Goal: Information Seeking & Learning: Learn about a topic

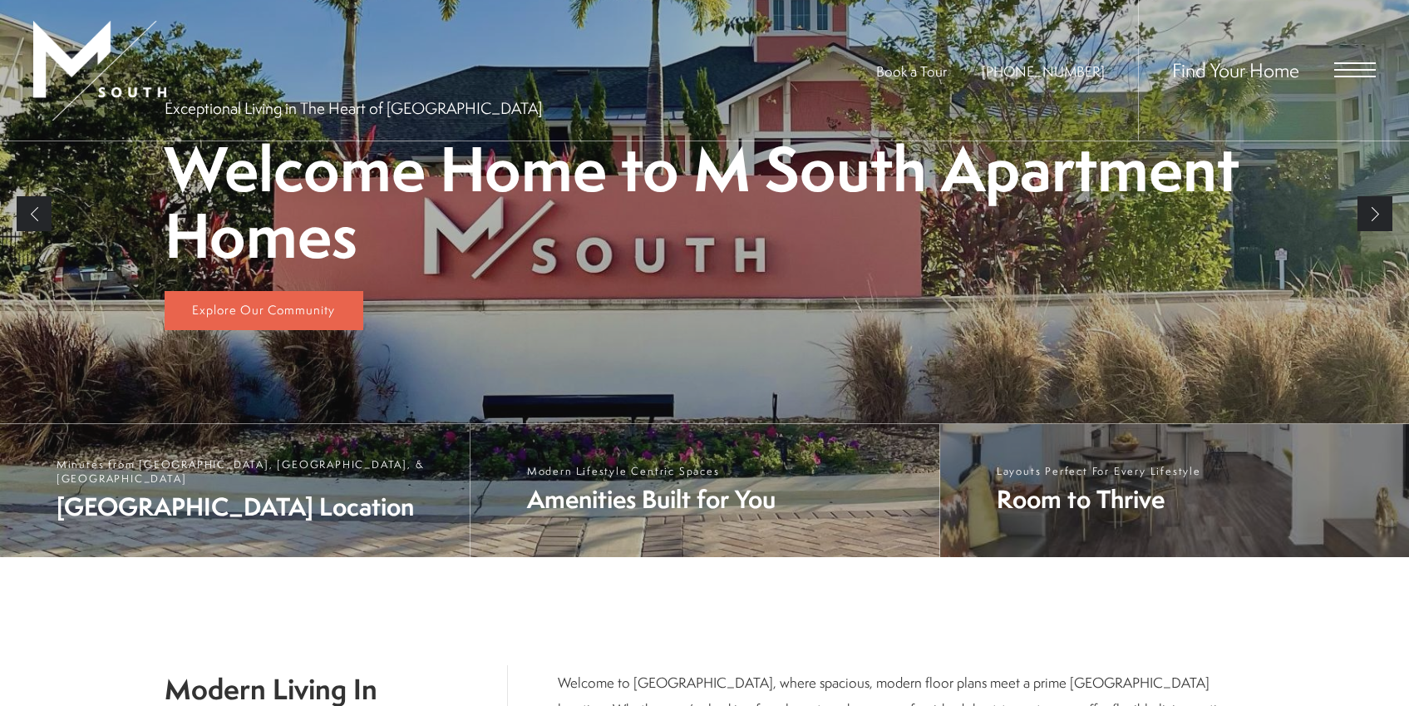
scroll to position [354, 0]
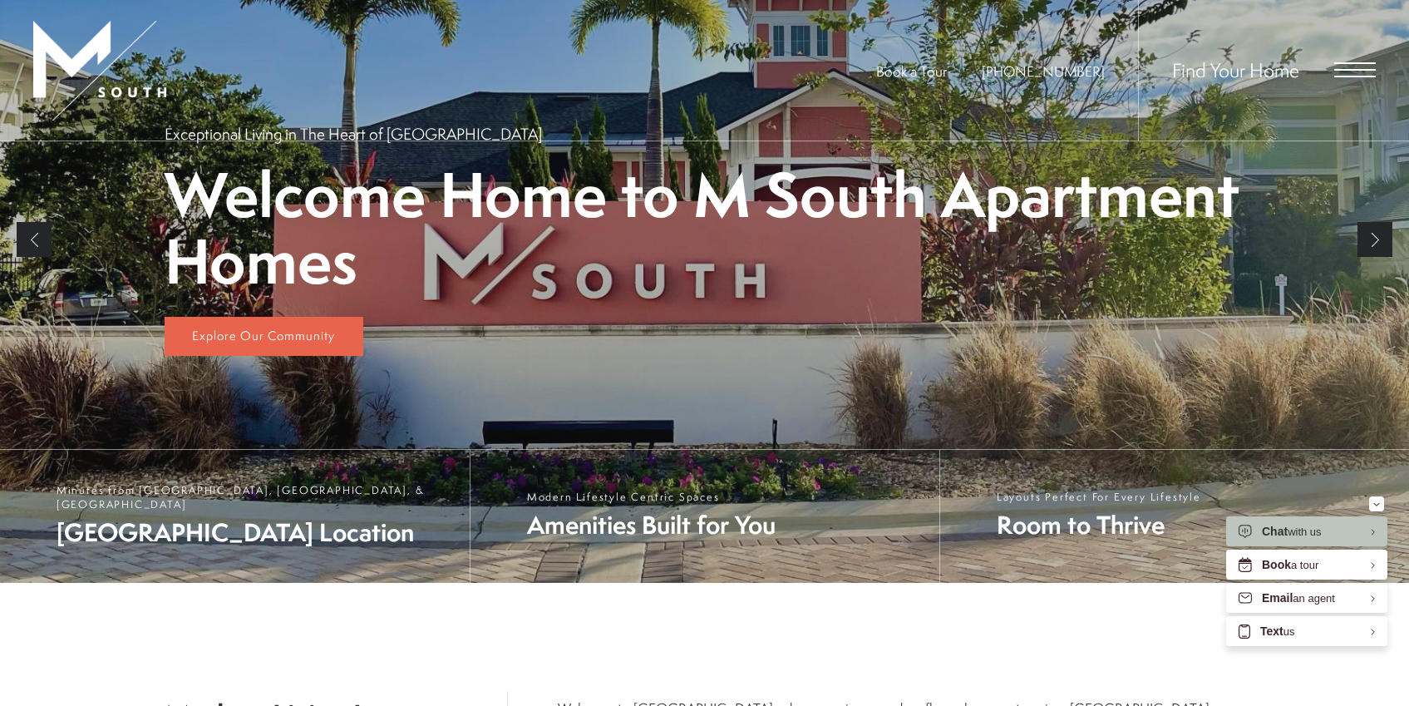
click at [1380, 253] on link "Next" at bounding box center [1374, 239] width 35 height 35
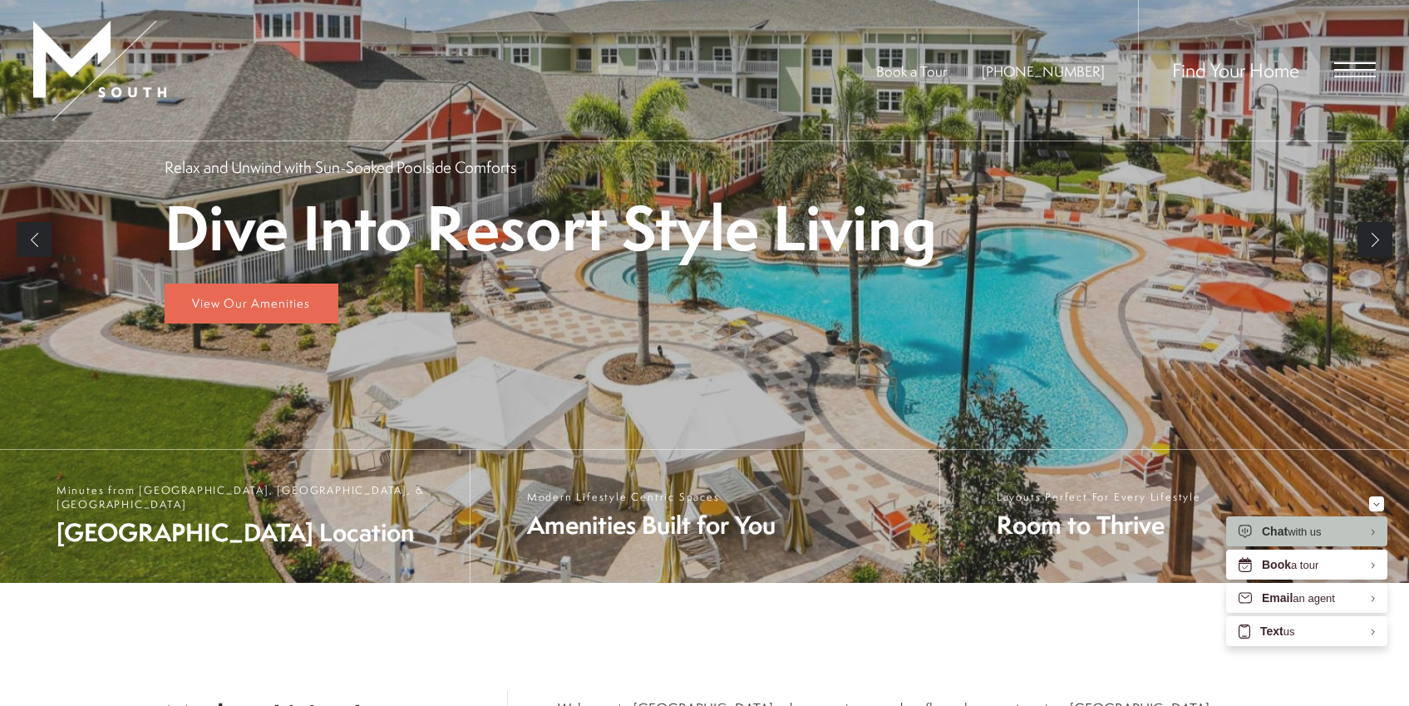
click at [1376, 243] on link "Next" at bounding box center [1374, 239] width 35 height 35
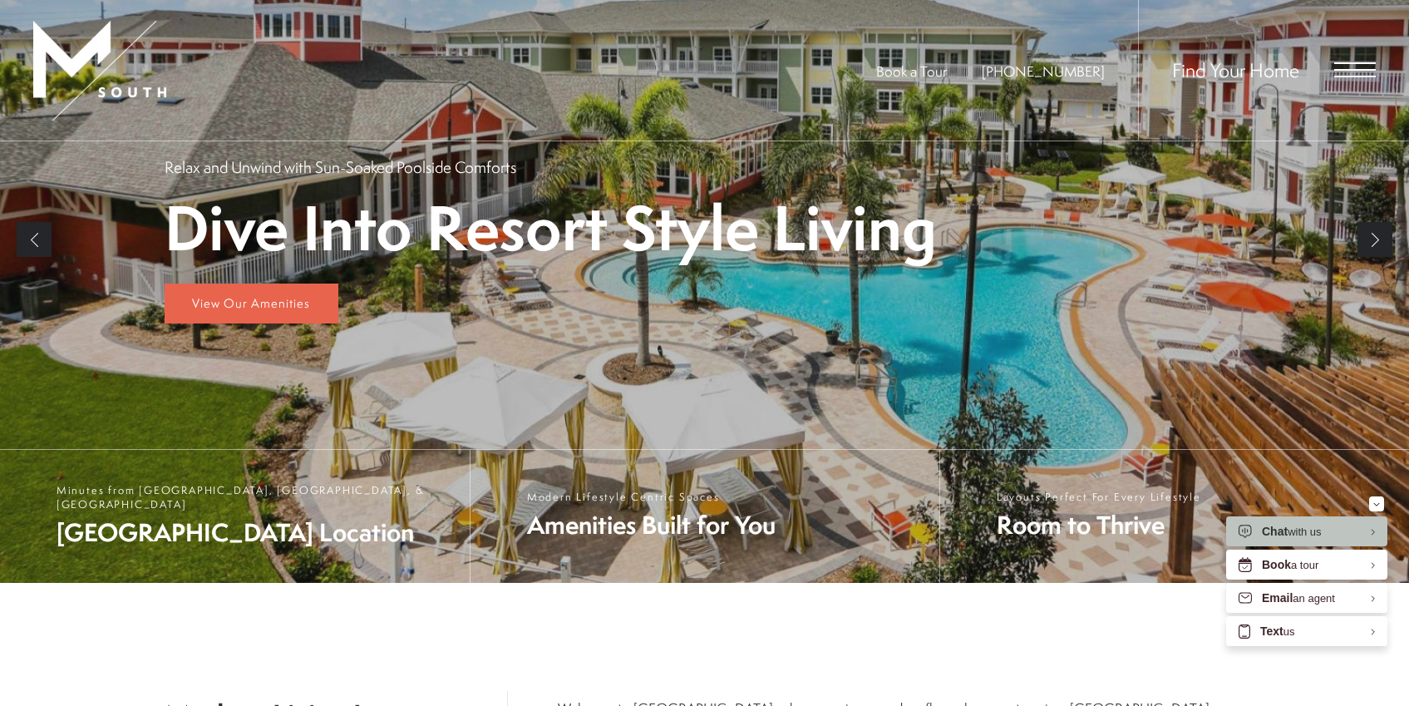
click at [1369, 227] on link "Next" at bounding box center [1374, 239] width 35 height 35
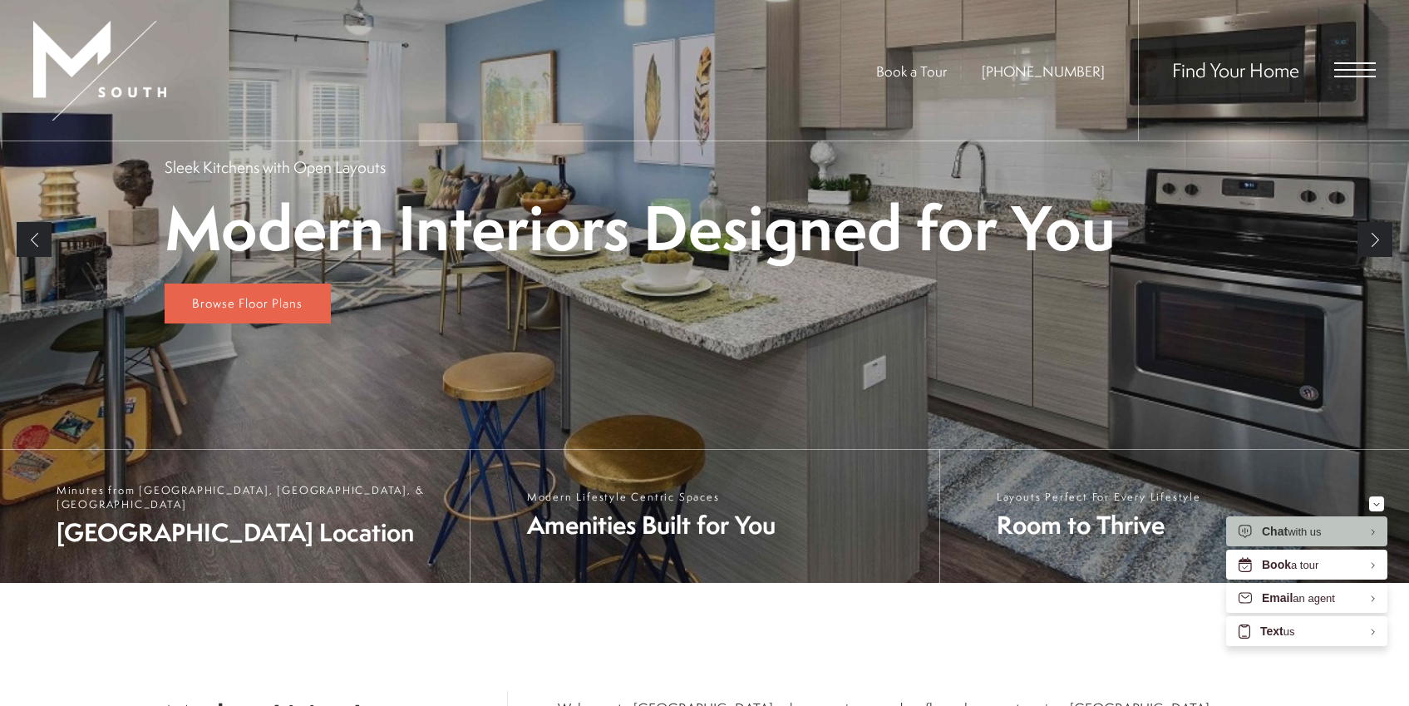
click at [1369, 235] on link "Next" at bounding box center [1374, 239] width 35 height 35
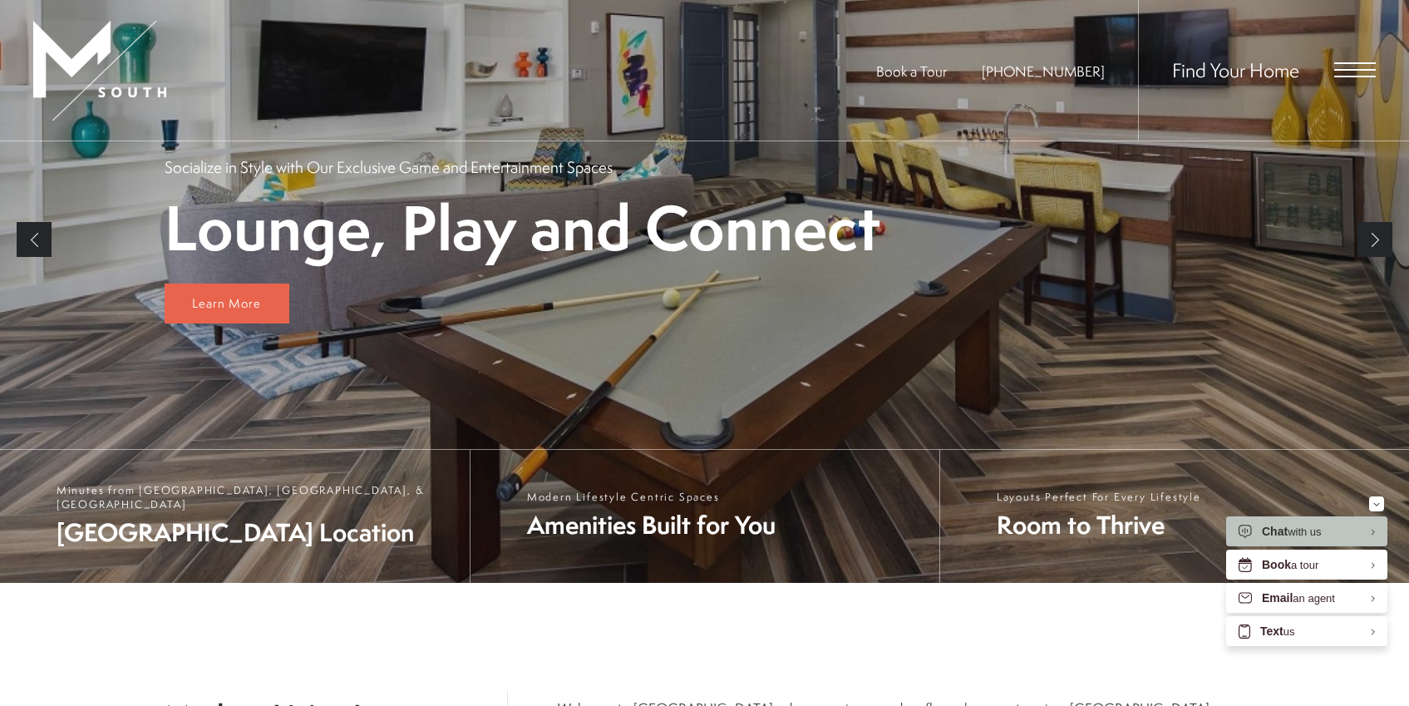
click at [1342, 73] on span "Open Menu" at bounding box center [1355, 69] width 42 height 15
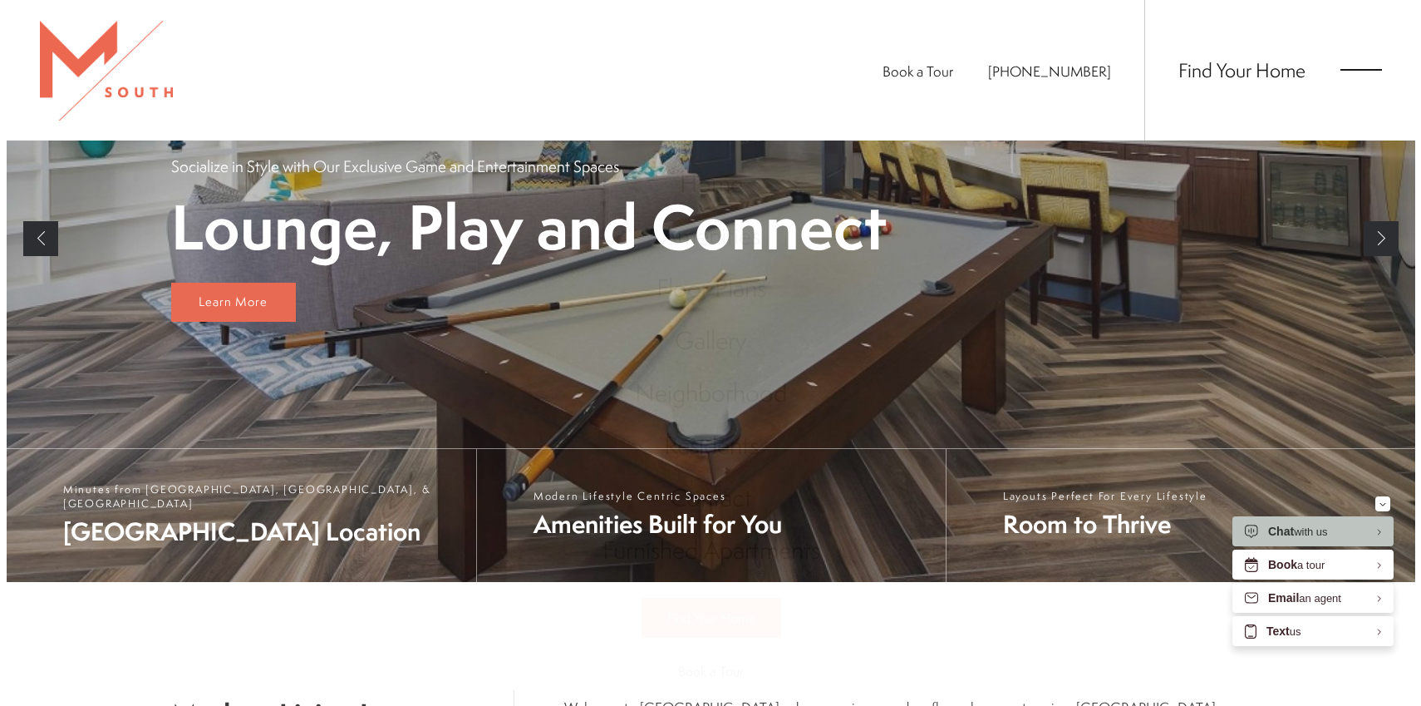
scroll to position [0, 0]
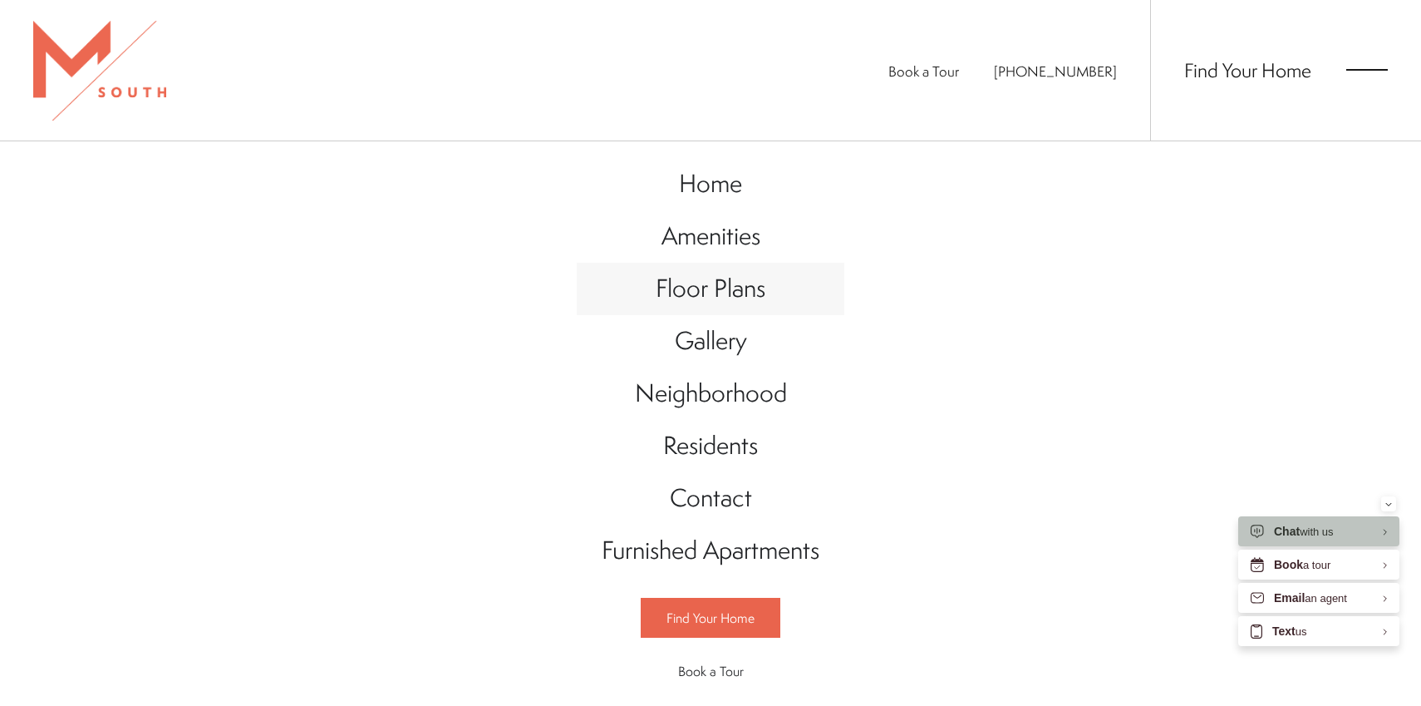
click at [741, 273] on span "Floor Plans" at bounding box center [711, 288] width 110 height 34
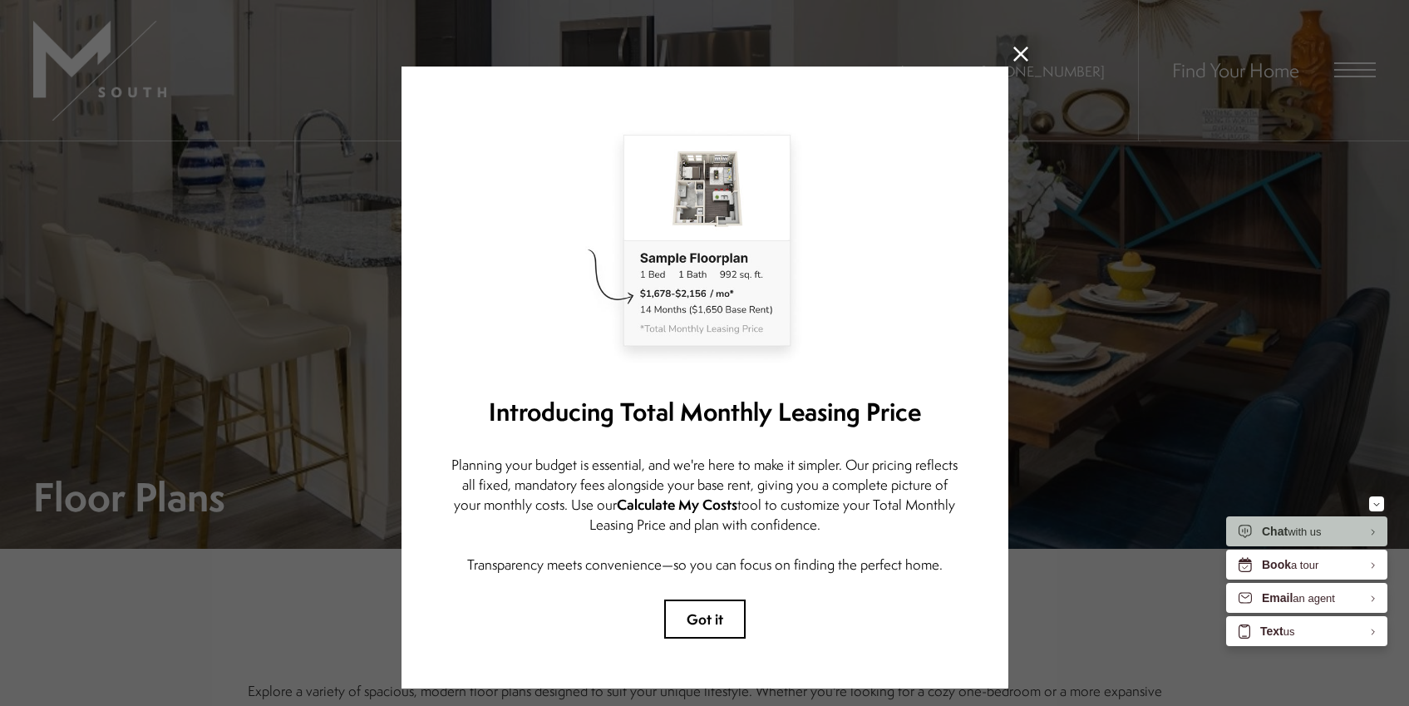
click at [1014, 57] on icon at bounding box center [1020, 54] width 15 height 15
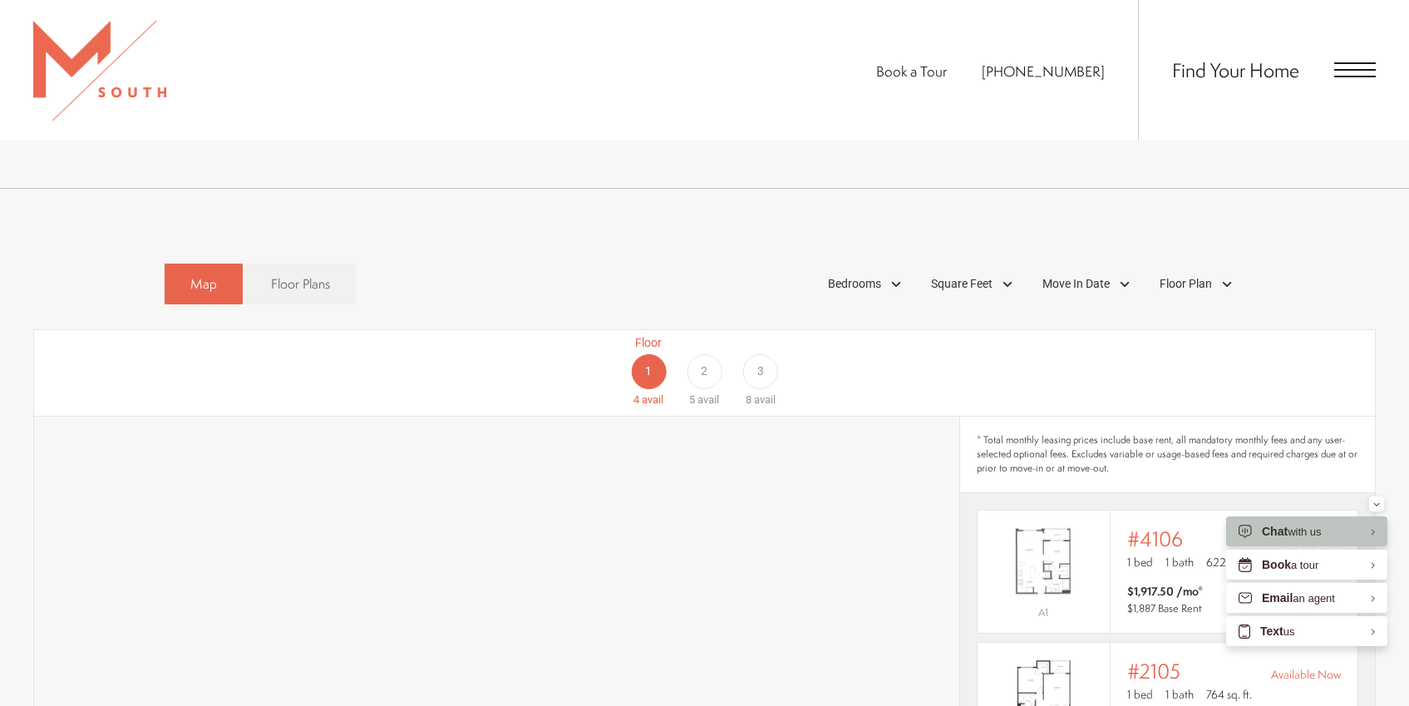
scroll to position [927, 0]
click at [274, 271] on link "Floor Plans" at bounding box center [300, 284] width 111 height 41
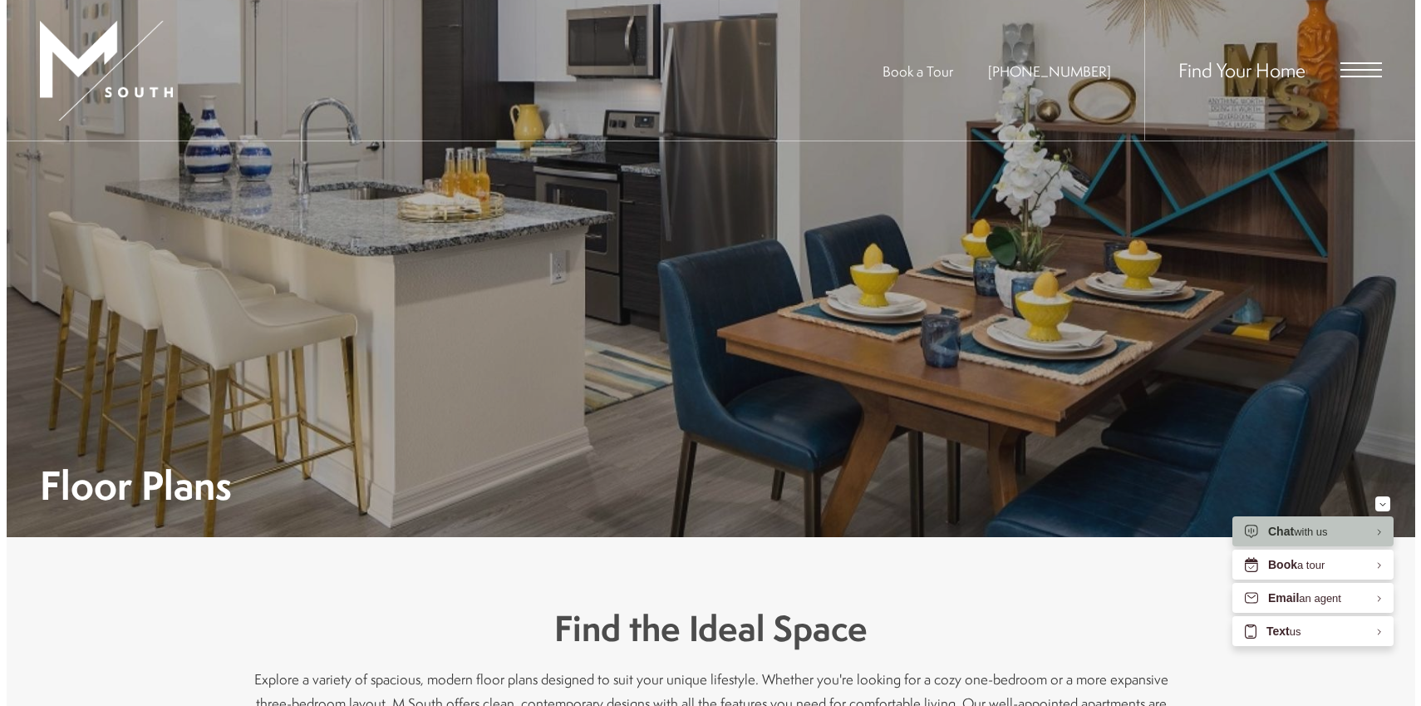
scroll to position [0, 0]
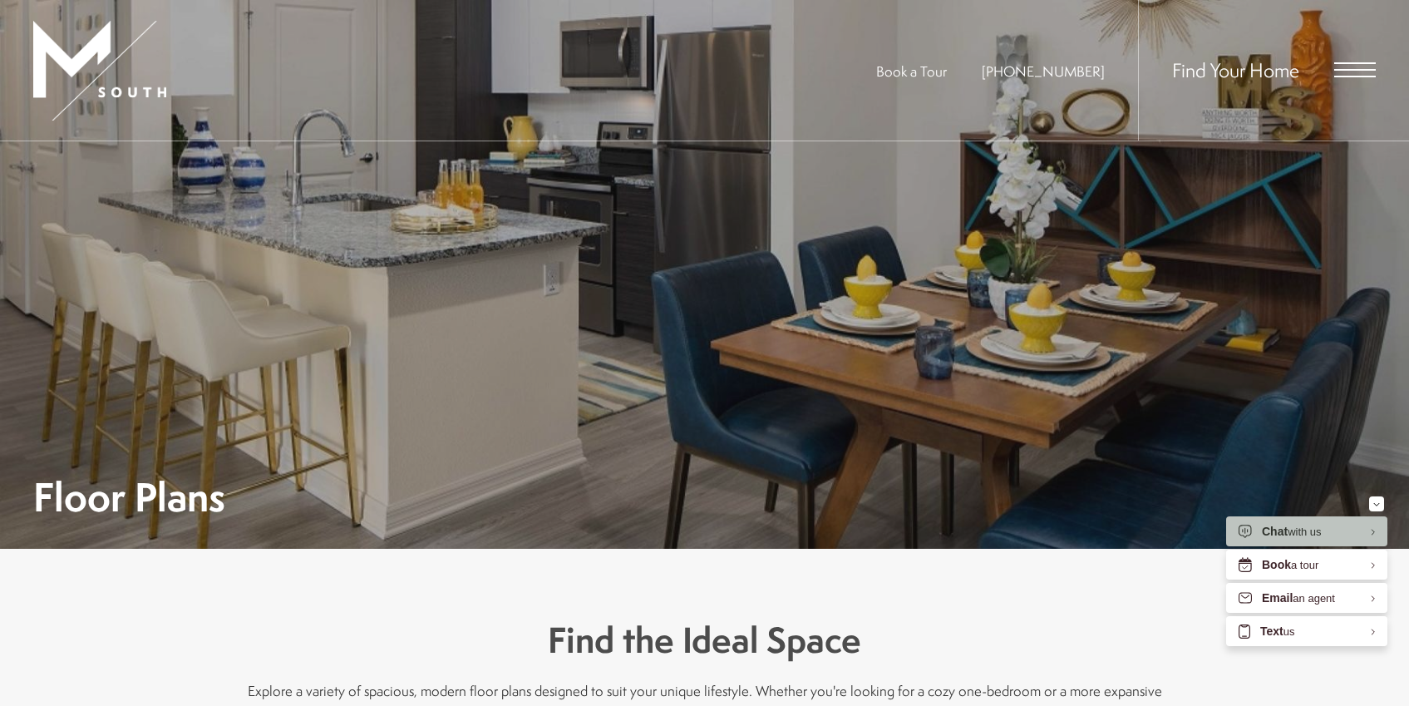
click at [1353, 79] on div "Find Your Home" at bounding box center [1257, 70] width 238 height 140
click at [1353, 71] on span "Open Menu" at bounding box center [1355, 69] width 42 height 15
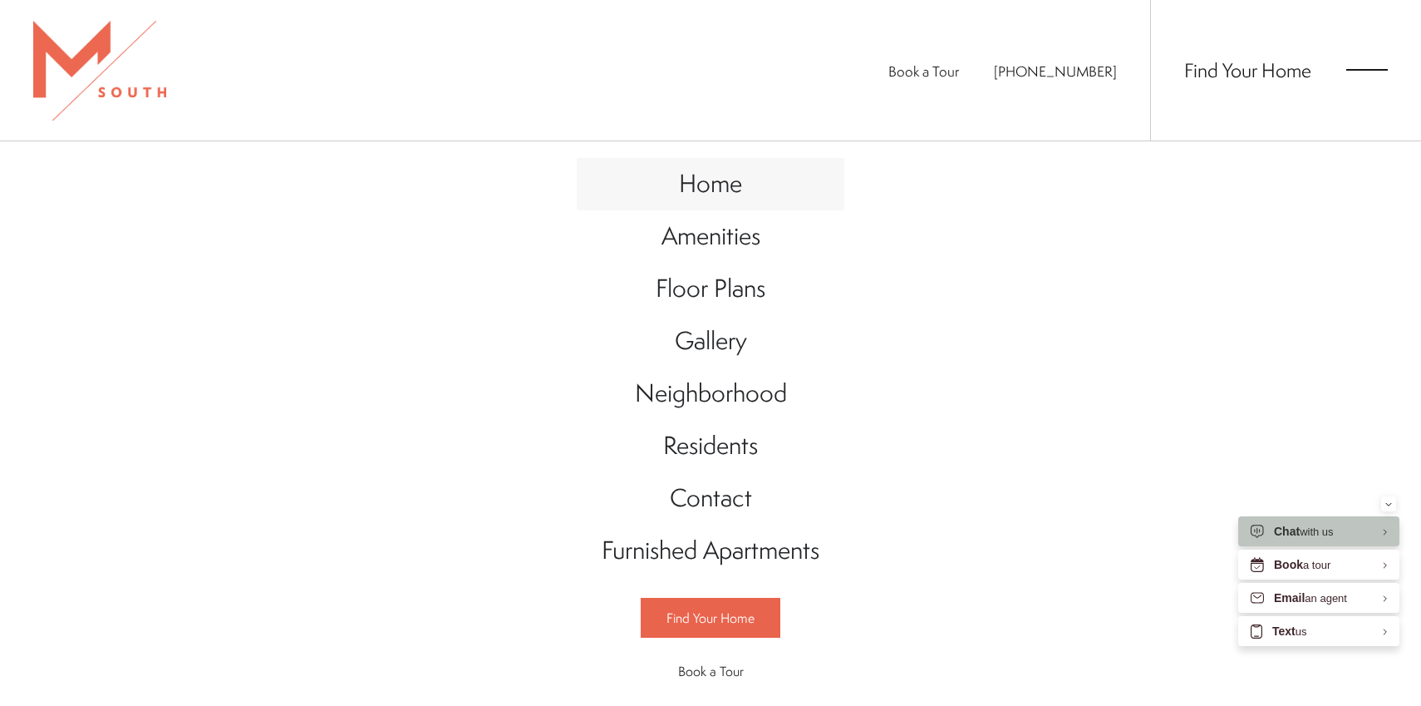
click at [738, 186] on link "Home" at bounding box center [711, 184] width 268 height 52
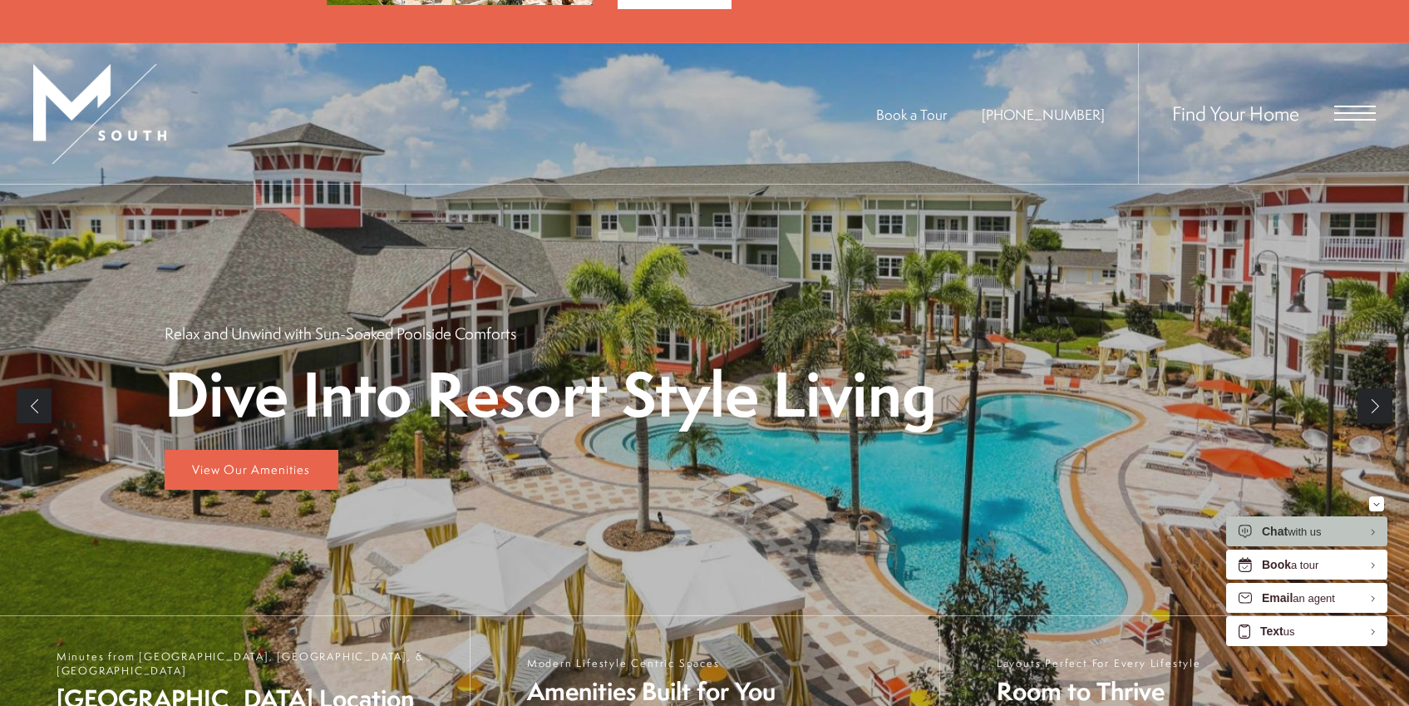
scroll to position [204, 0]
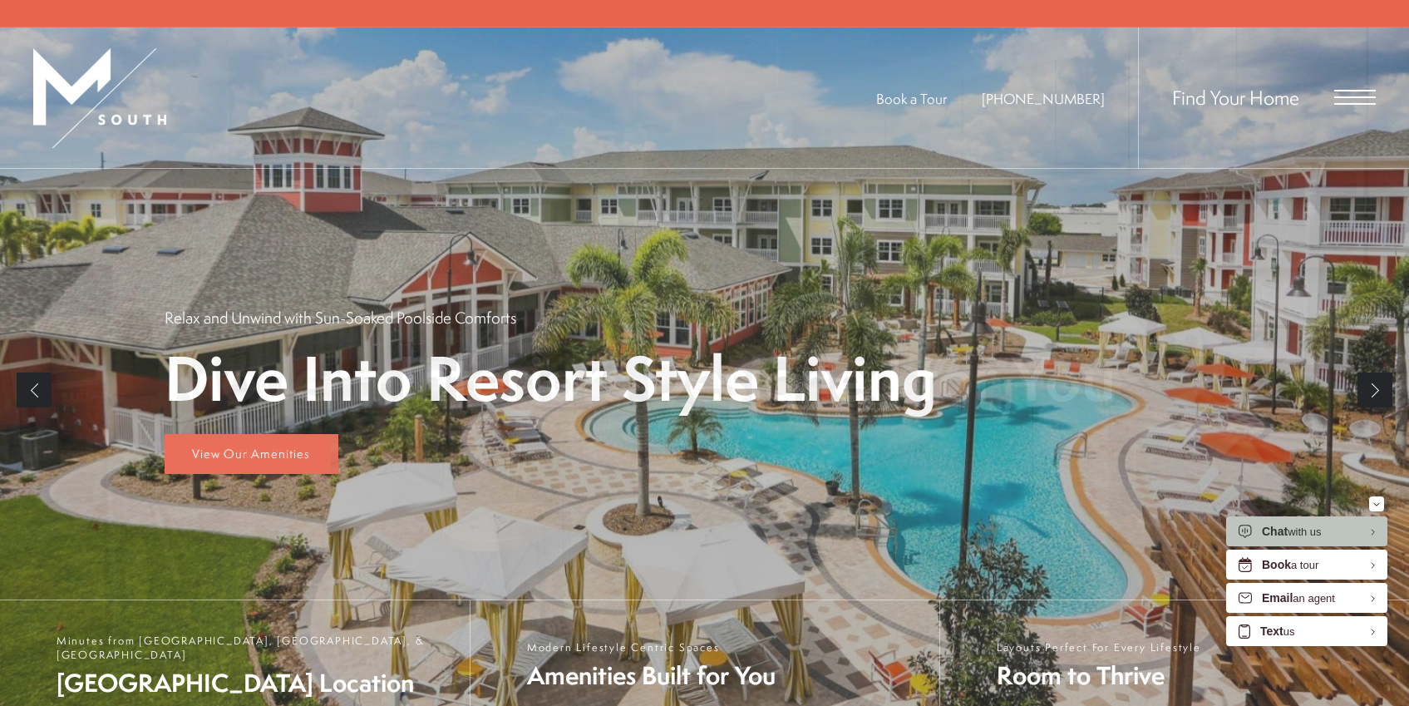
click at [1375, 392] on link "Next" at bounding box center [1374, 389] width 35 height 35
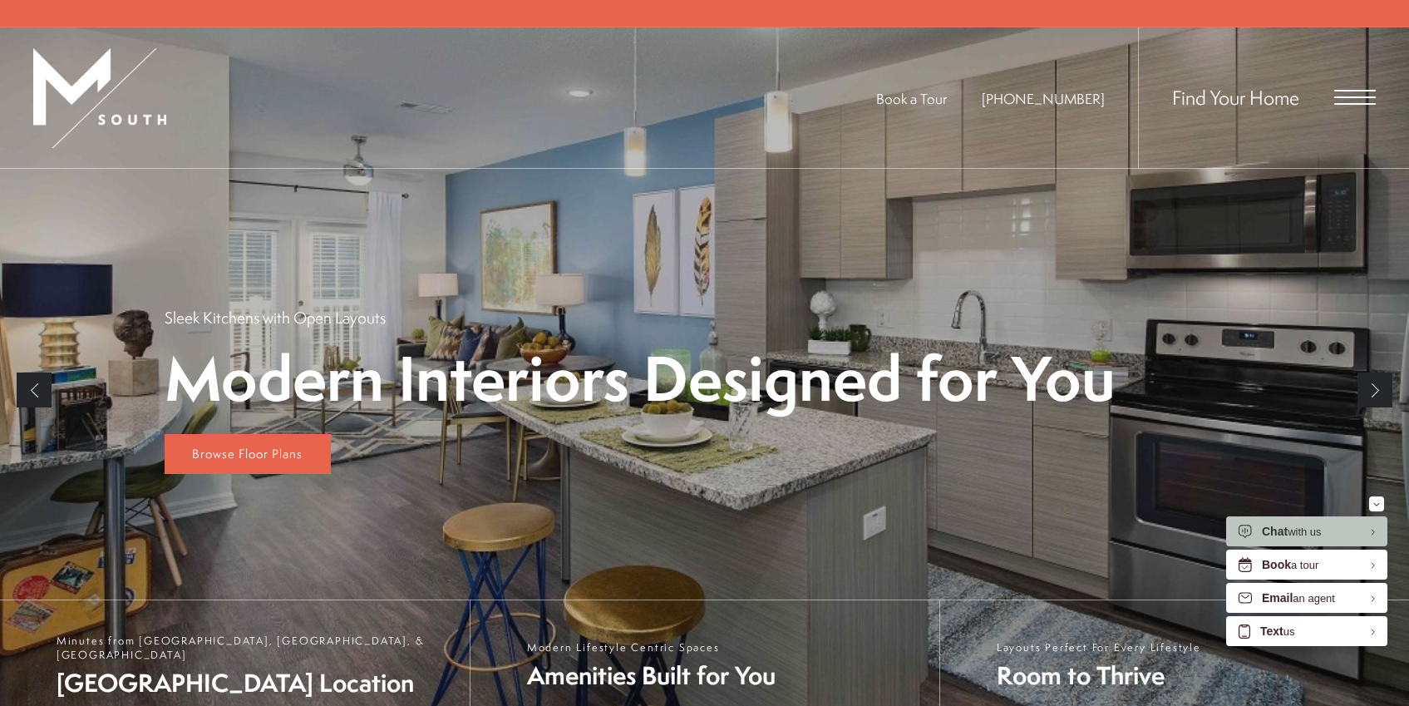
click at [1375, 392] on link "Next" at bounding box center [1374, 389] width 35 height 35
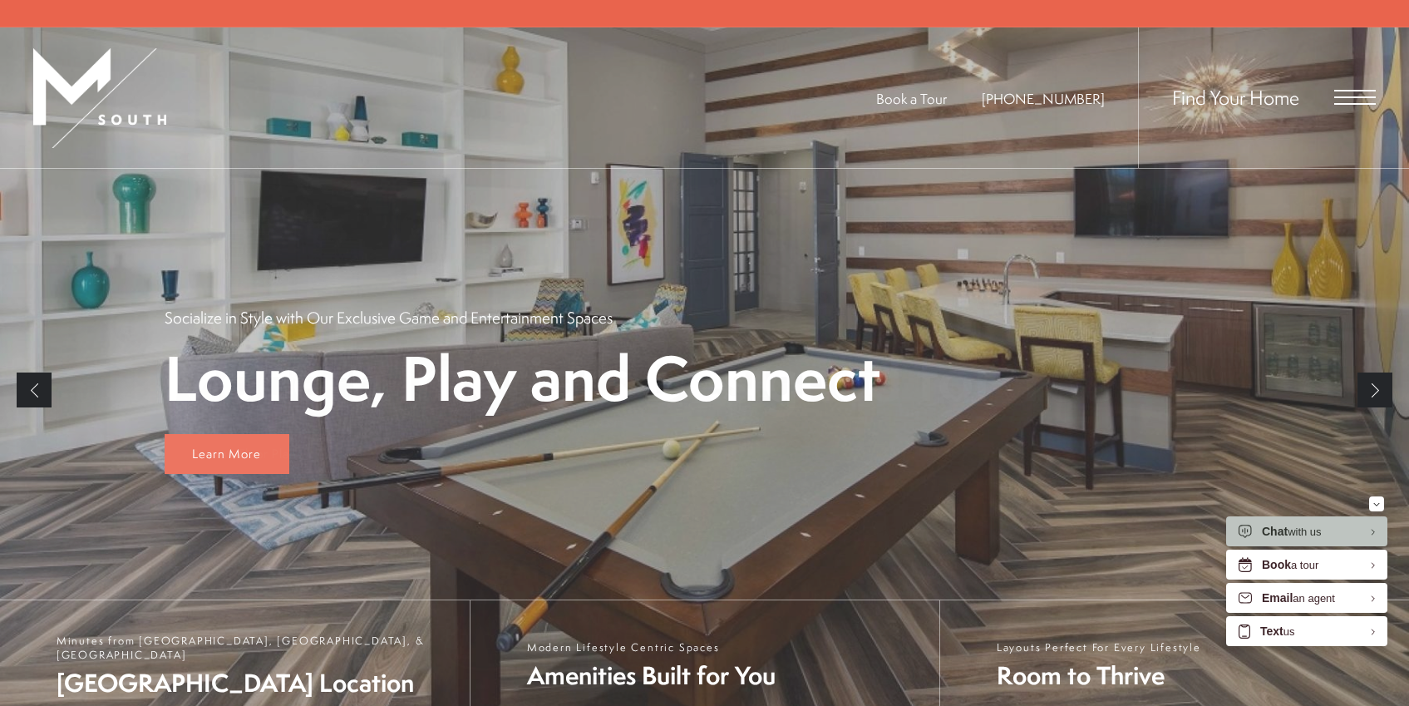
click at [1375, 392] on link "Next" at bounding box center [1374, 389] width 35 height 35
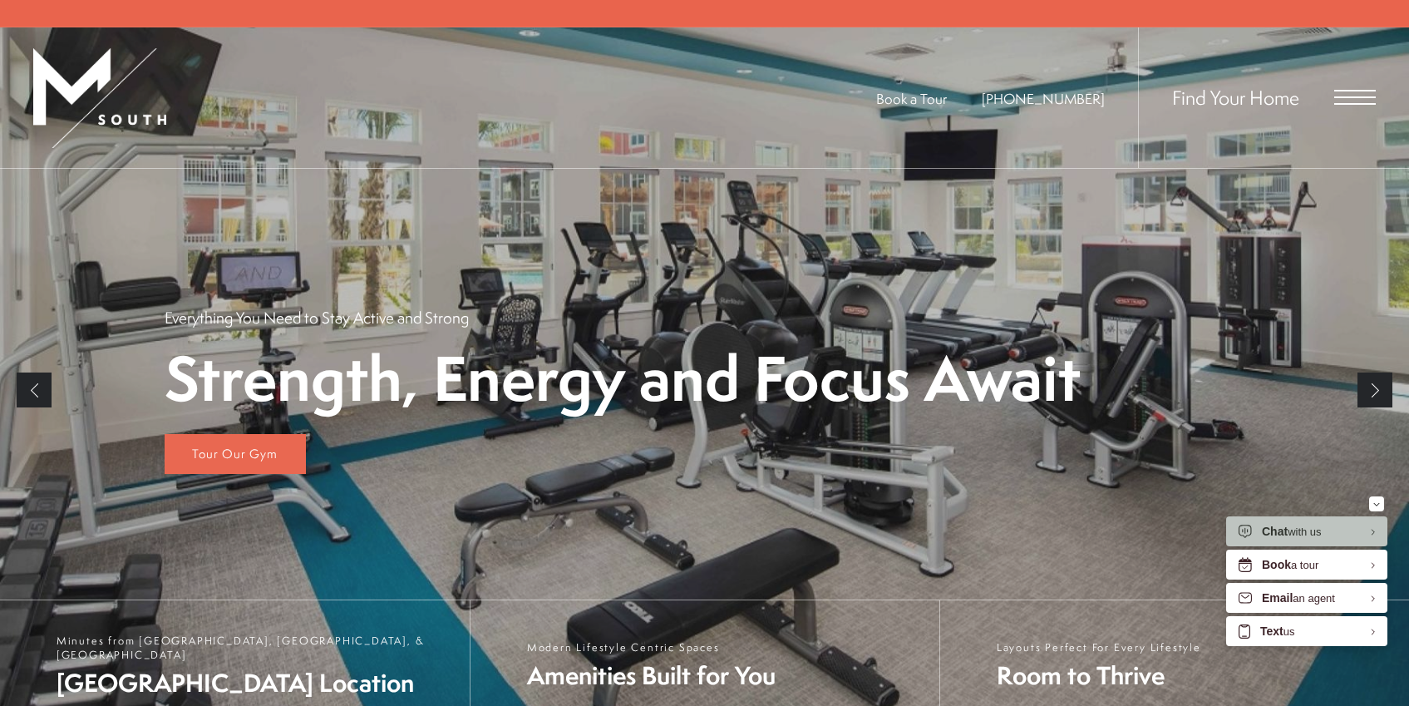
click at [1375, 392] on link "Next" at bounding box center [1374, 389] width 35 height 35
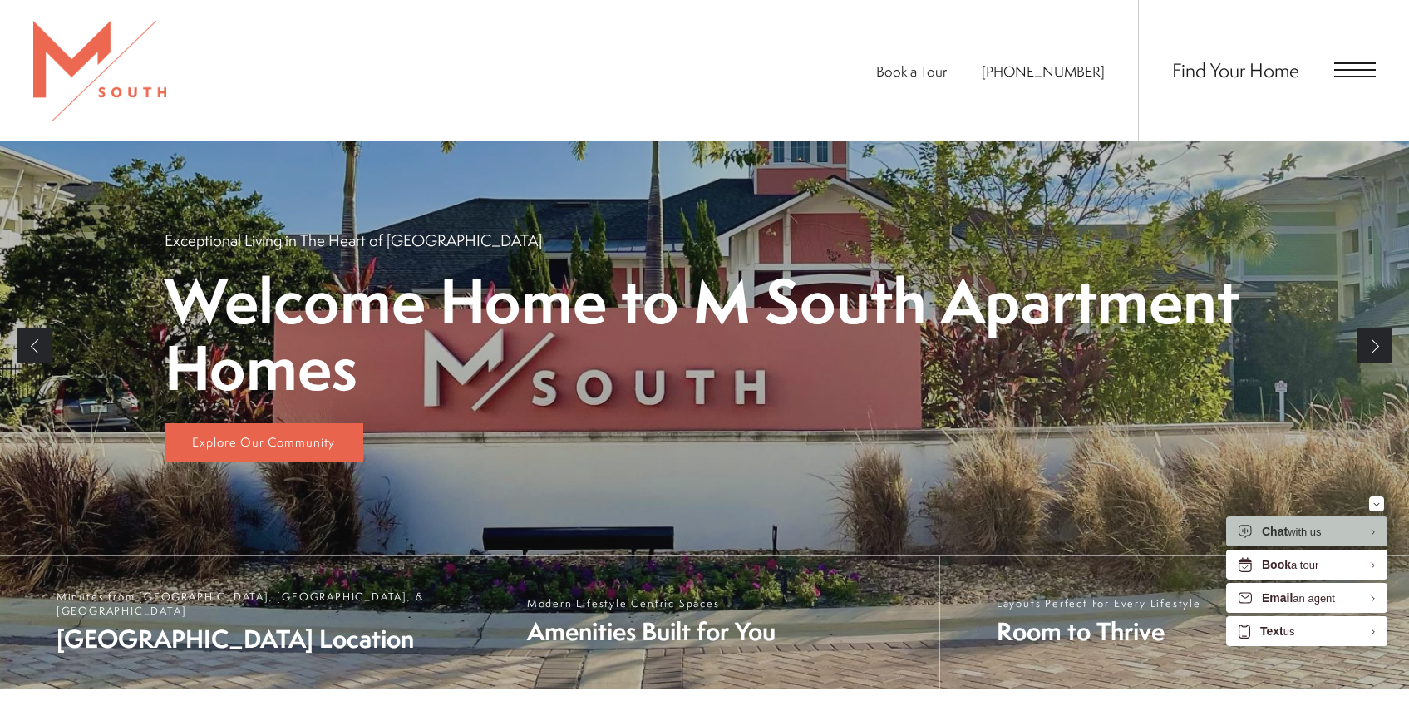
scroll to position [0, 0]
